Goal: Information Seeking & Learning: Understand process/instructions

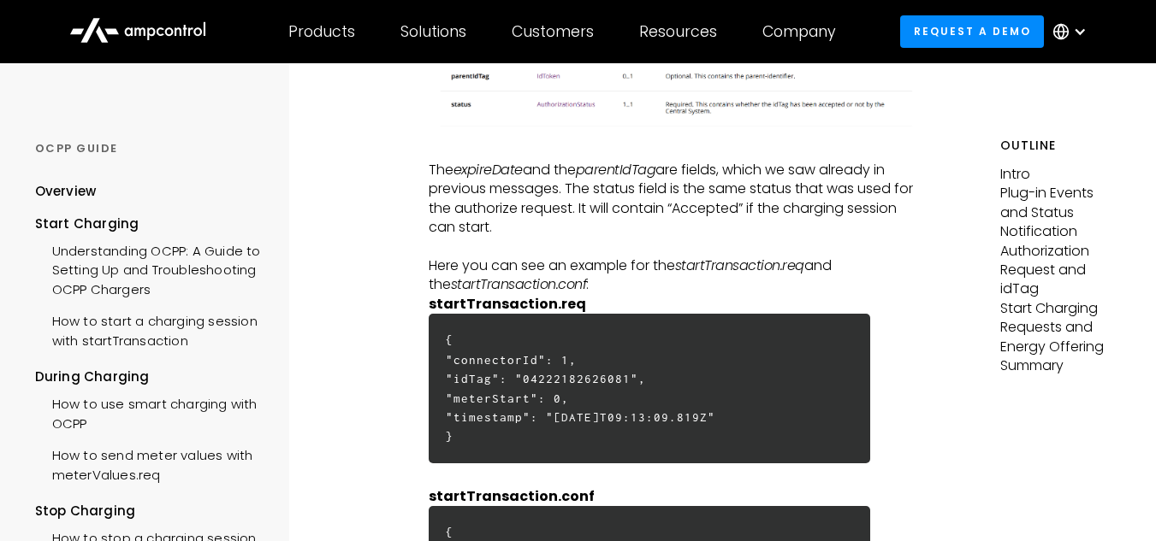
scroll to position [4237, 0]
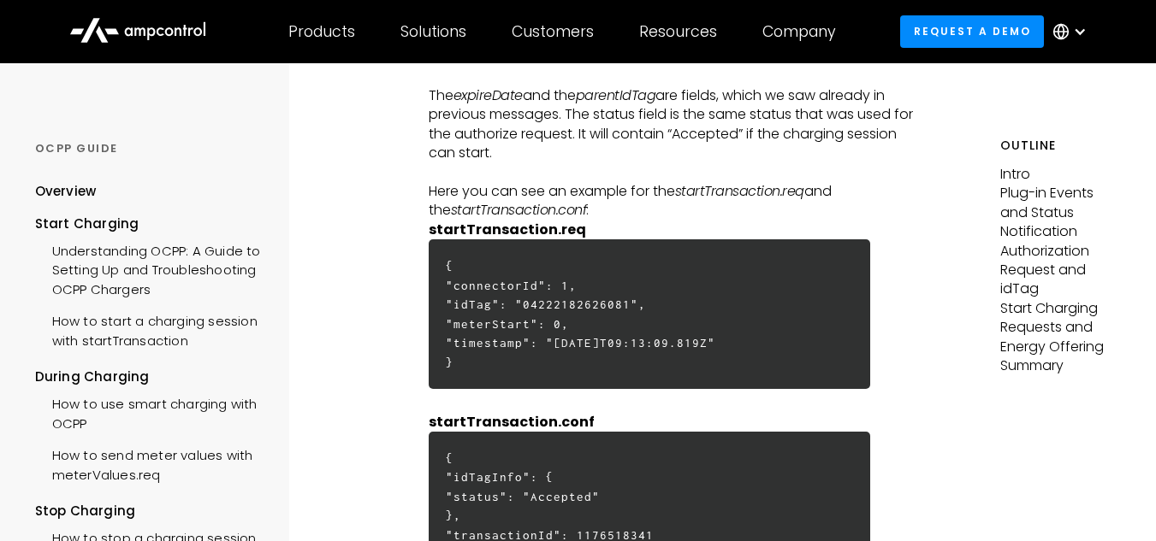
click at [512, 358] on h6 "{ "connectorId": 1, "idTag": "04222182626081", "meterStart": 0, "timestamp": "[…" at bounding box center [649, 314] width 441 height 150
click at [508, 381] on h6 "{ "connectorId": 1, "idTag": "04222182626081", "meterStart": 0, "timestamp": "[…" at bounding box center [649, 314] width 441 height 150
click at [631, 361] on h6 "{ "connectorId": 1, "idTag": "04222182626081", "meterStart": 0, "timestamp": "[…" at bounding box center [649, 314] width 441 height 150
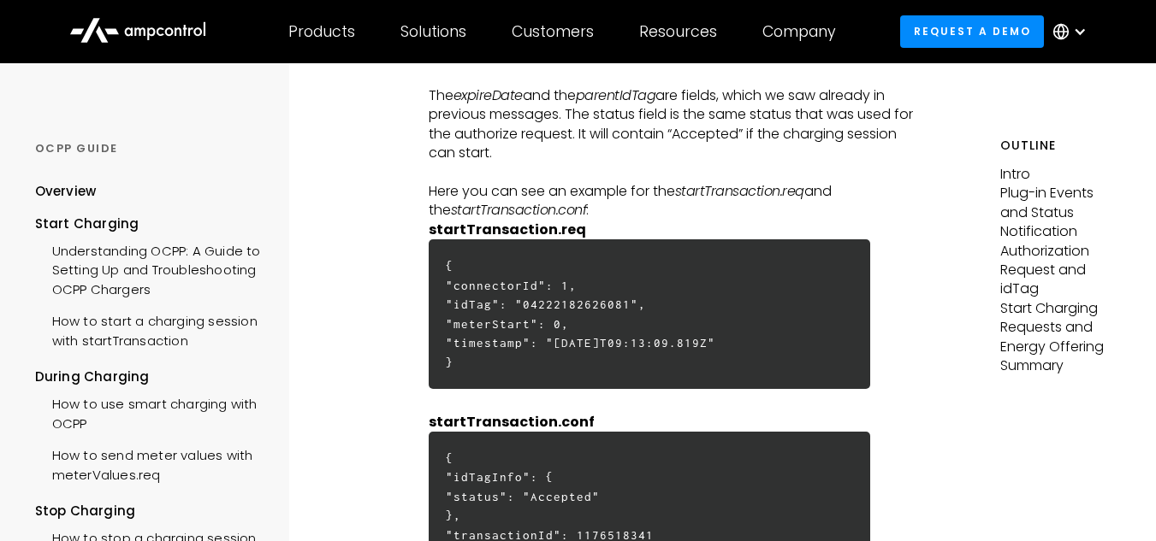
click at [631, 361] on h6 "{ "connectorId": 1, "idTag": "04222182626081", "meterStart": 0, "timestamp": "[…" at bounding box center [649, 314] width 441 height 150
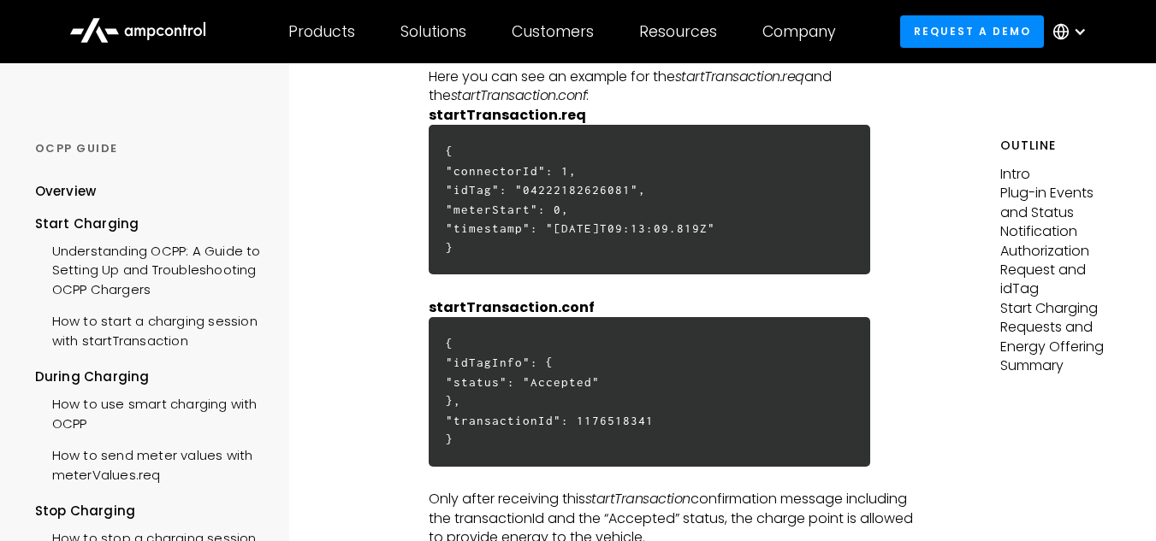
scroll to position [4295, 0]
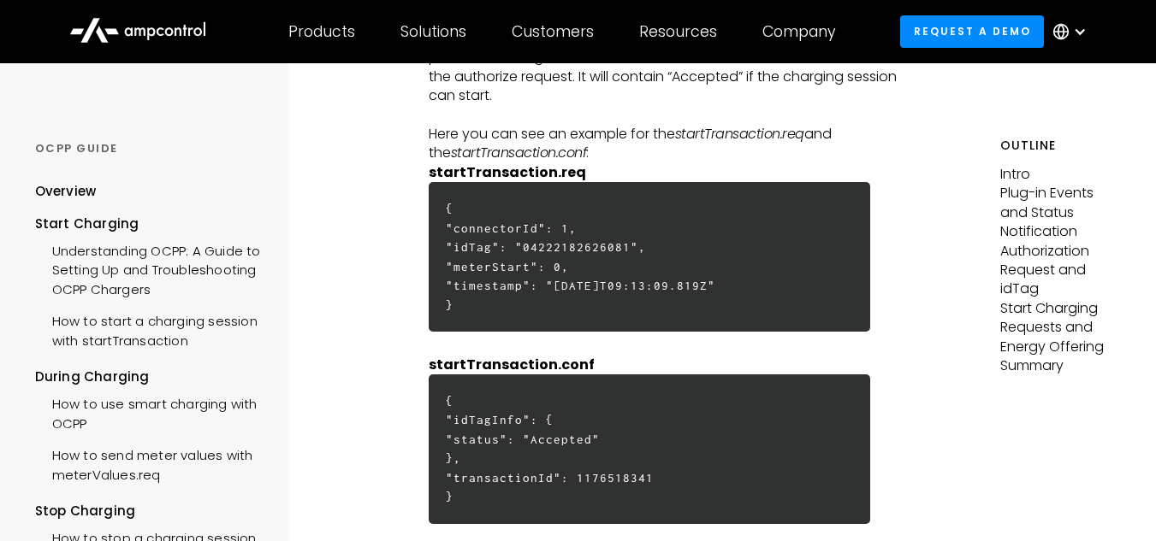
drag, startPoint x: 464, startPoint y: 340, endPoint x: 435, endPoint y: 230, distance: 113.3
click at [435, 230] on h6 "{ "connectorId": 1, "idTag": "04222182626081", "meterStart": 0, "timestamp": "[…" at bounding box center [649, 257] width 441 height 150
copy h6 "{ "connectorId": 1, "idTag": "04222182626081", "meterStart": 0, "timestamp": "[…"
